Goal: Transaction & Acquisition: Book appointment/travel/reservation

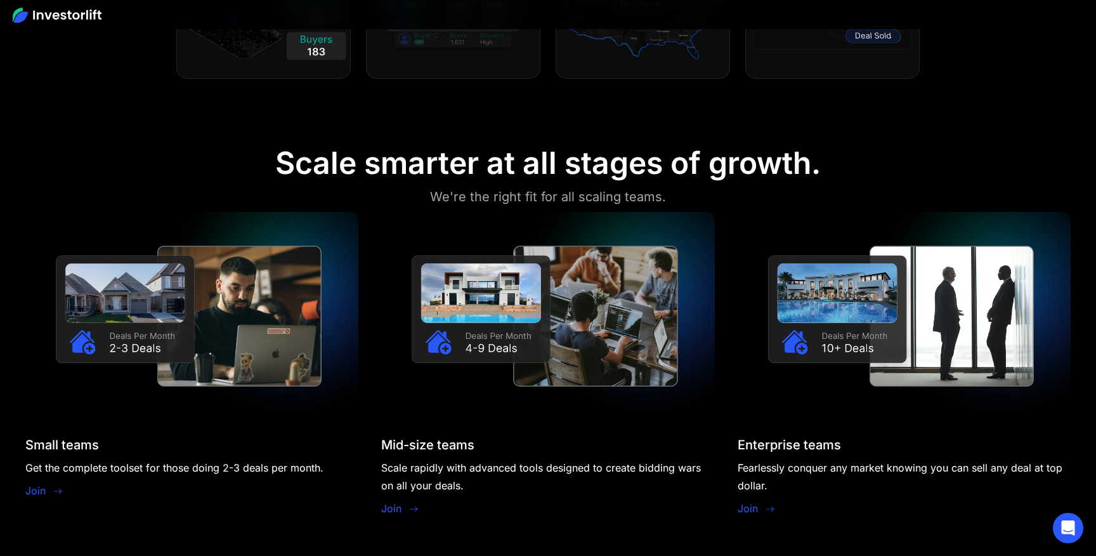
scroll to position [1049, 0]
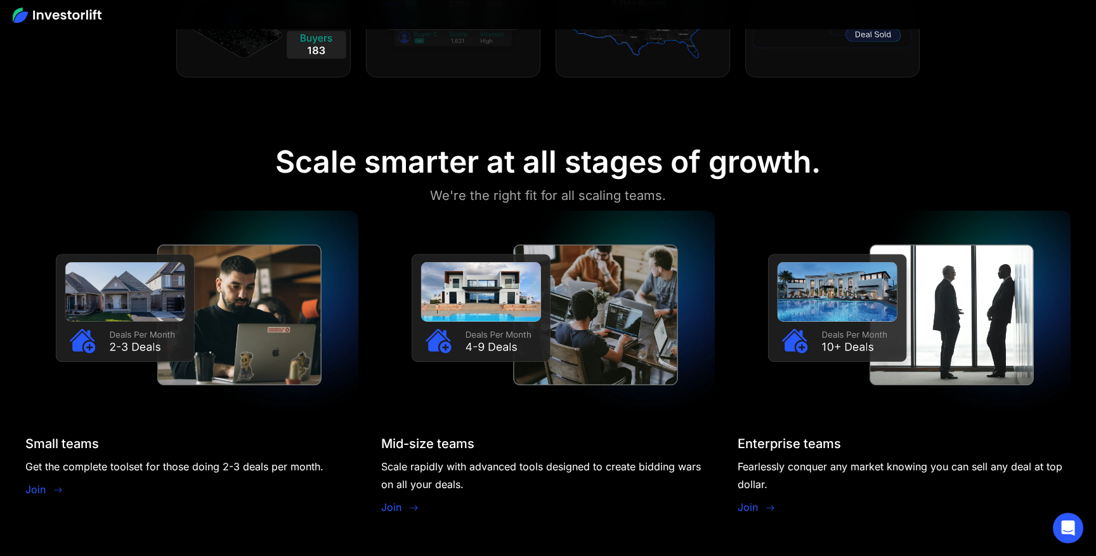
click at [207, 304] on img at bounding box center [191, 315] width 333 height 208
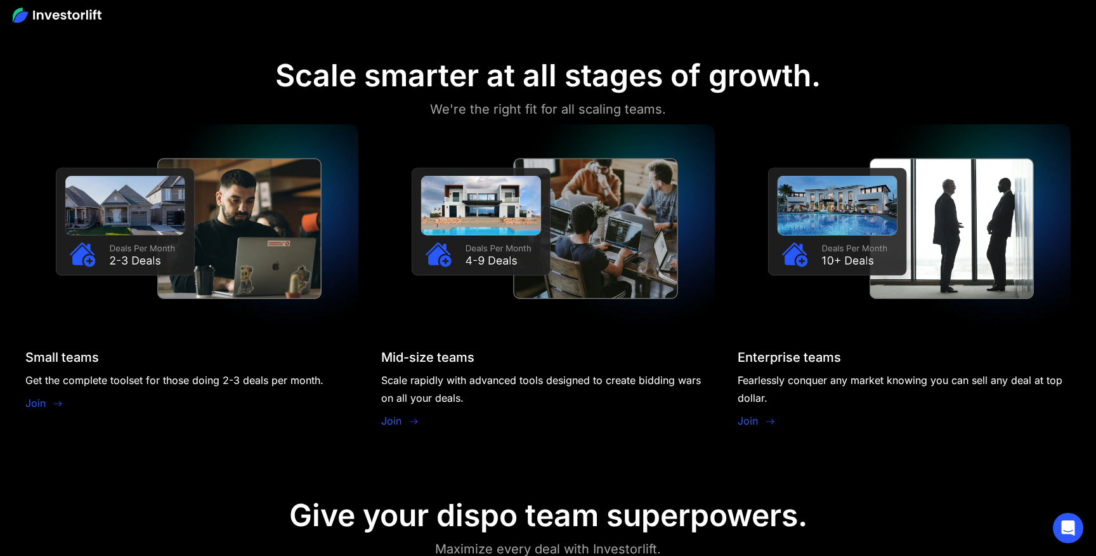
scroll to position [1142, 0]
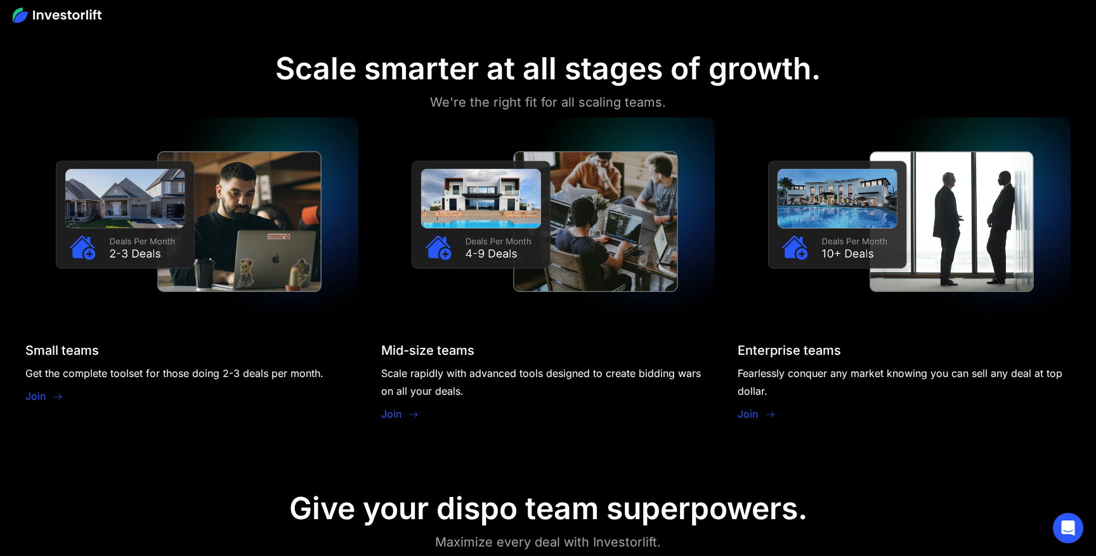
click at [44, 393] on link "Join" at bounding box center [35, 395] width 20 height 15
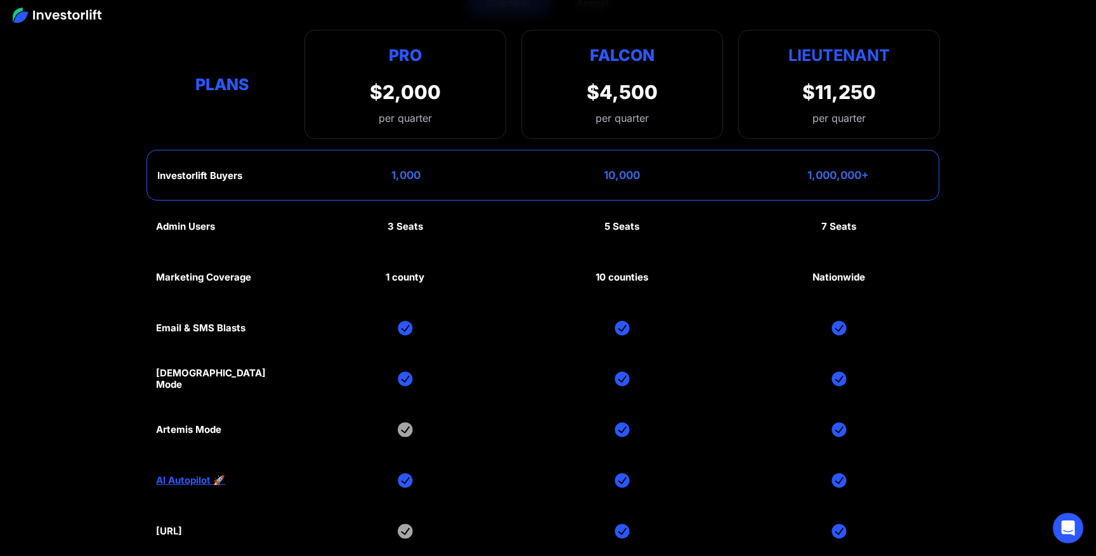
scroll to position [6250, 0]
